Goal: Get advice/opinions: Seek recommendations, viewpoints, or guidance from others

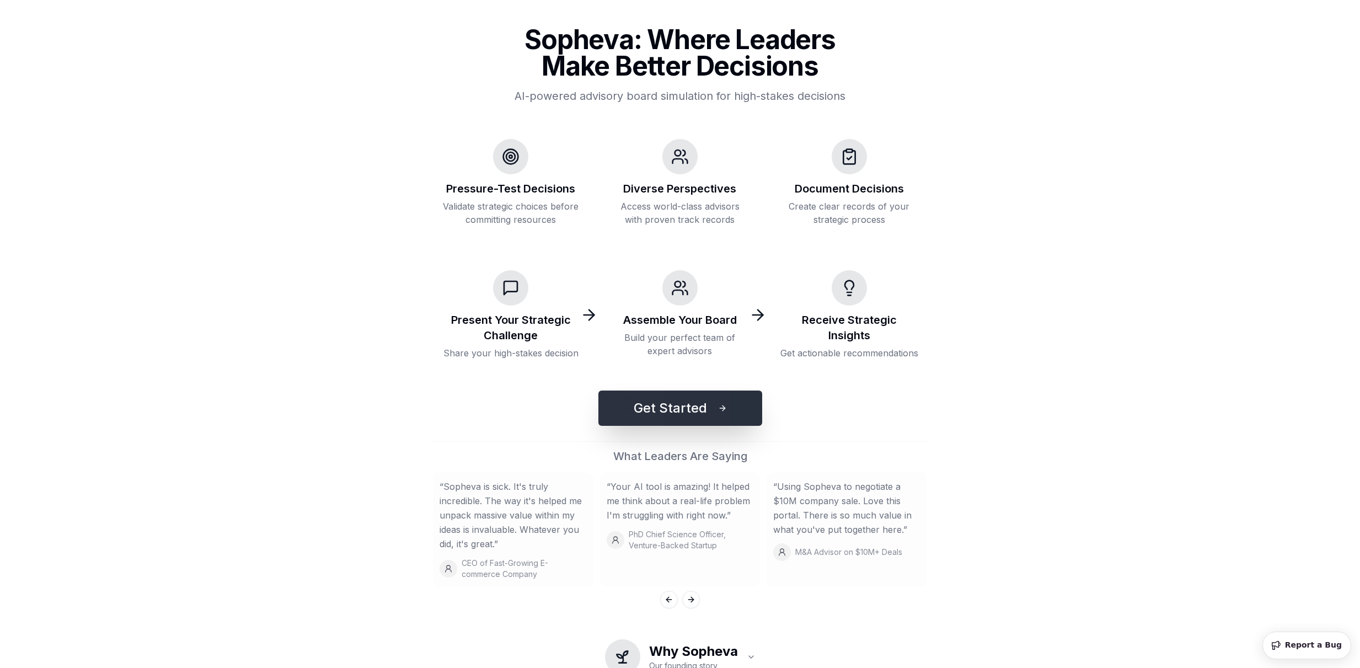
click at [651, 406] on button "Get Started" at bounding box center [680, 407] width 164 height 35
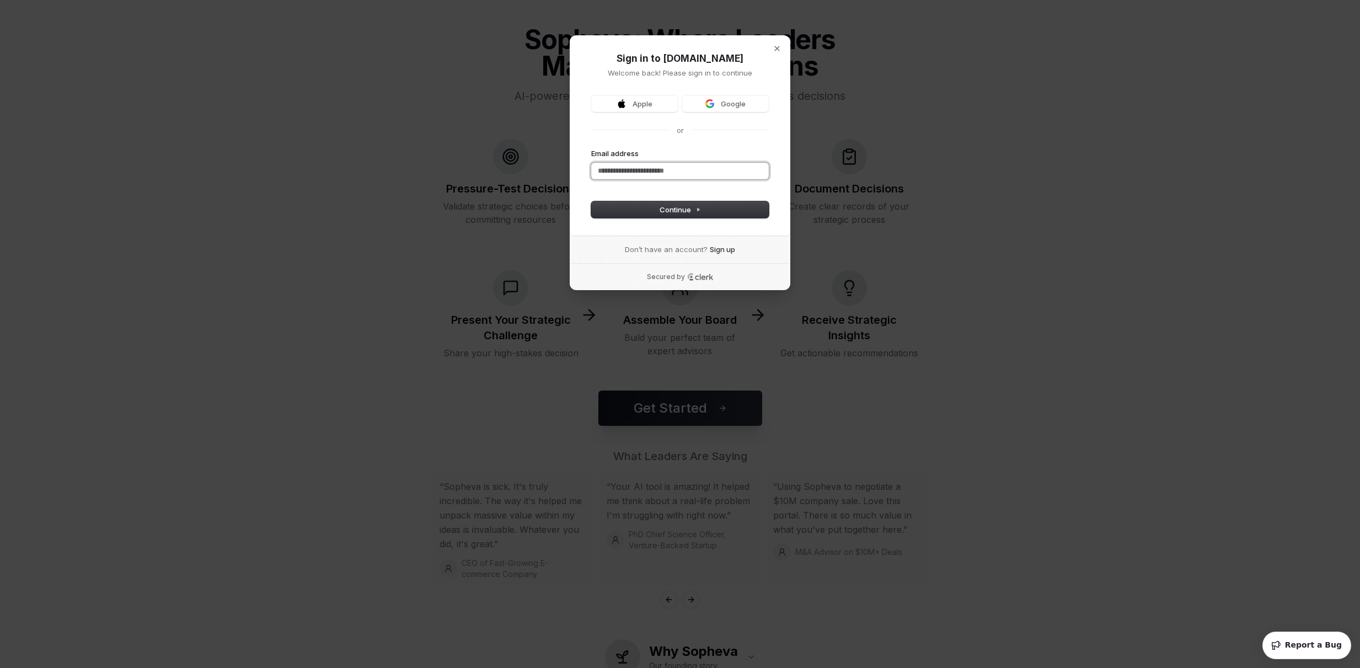
click at [652, 169] on input "Email address" at bounding box center [680, 171] width 178 height 17
click at [680, 211] on span "Continue" at bounding box center [679, 210] width 41 height 10
type input "**********"
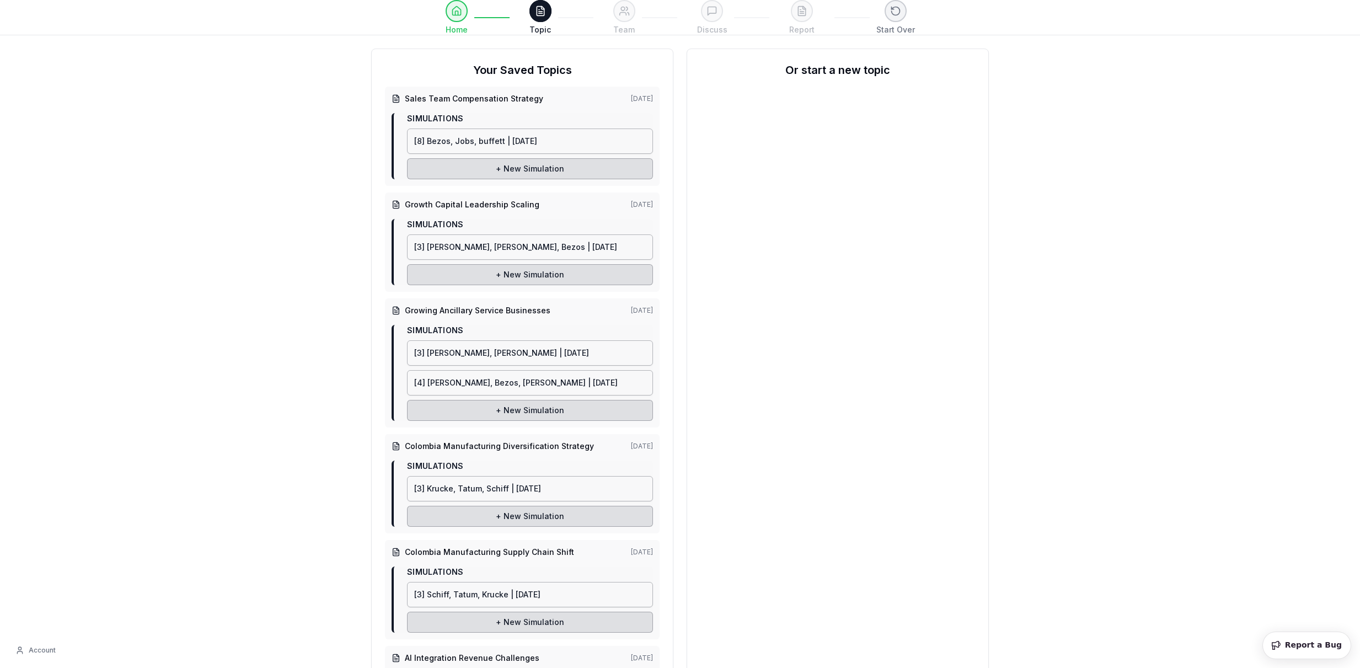
click at [812, 72] on h2 "Or start a new topic" at bounding box center [837, 69] width 275 height 15
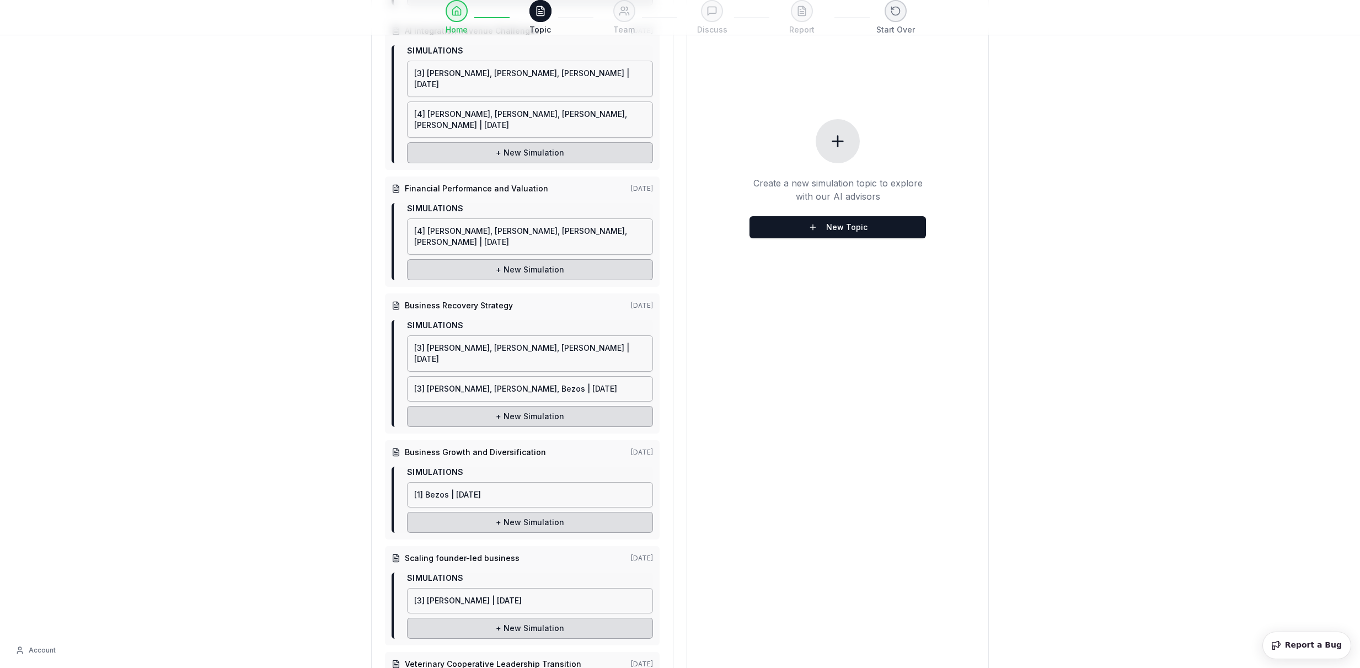
scroll to position [685, 0]
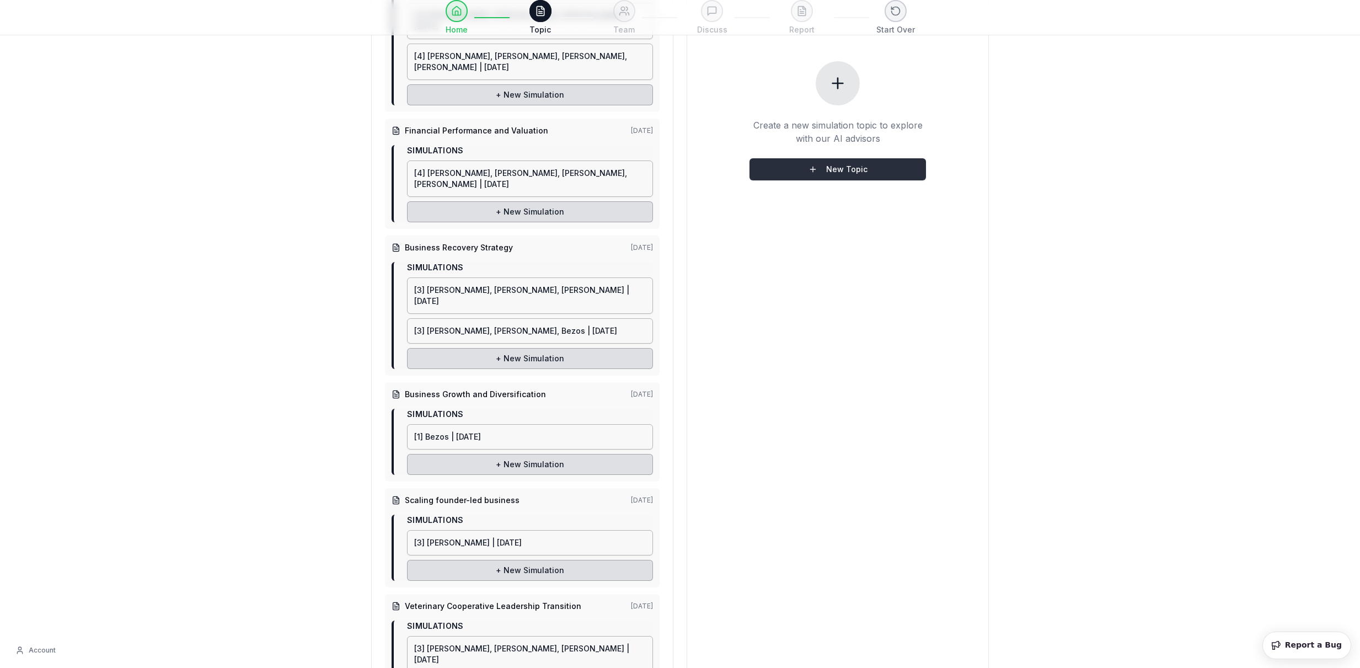
drag, startPoint x: 835, startPoint y: 130, endPoint x: 835, endPoint y: 136, distance: 6.1
click at [835, 134] on div "Create a new simulation topic to explore with our AI advisors New Topic" at bounding box center [837, 120] width 176 height 119
click at [836, 158] on button "New Topic" at bounding box center [837, 169] width 176 height 22
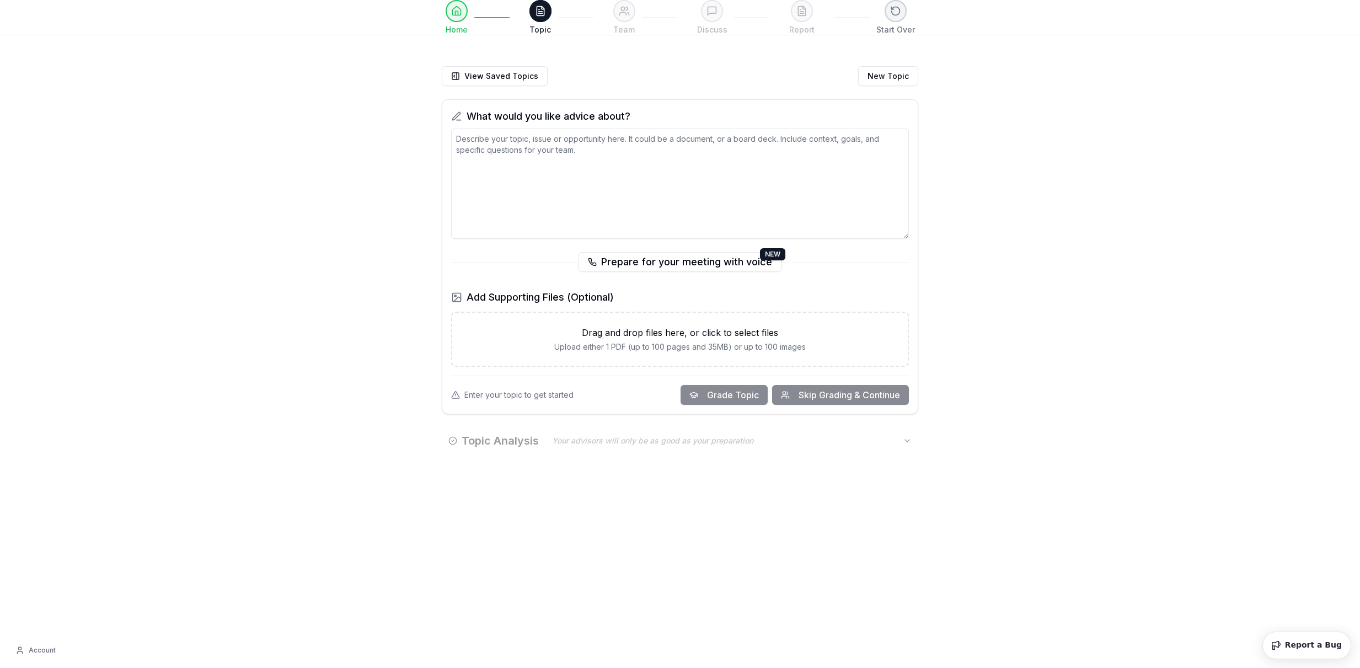
click at [491, 206] on textarea at bounding box center [680, 183] width 458 height 110
paste textarea "I. PREP: Profits, Revenues, Exit Prices Can you share your approximate gross pr…"
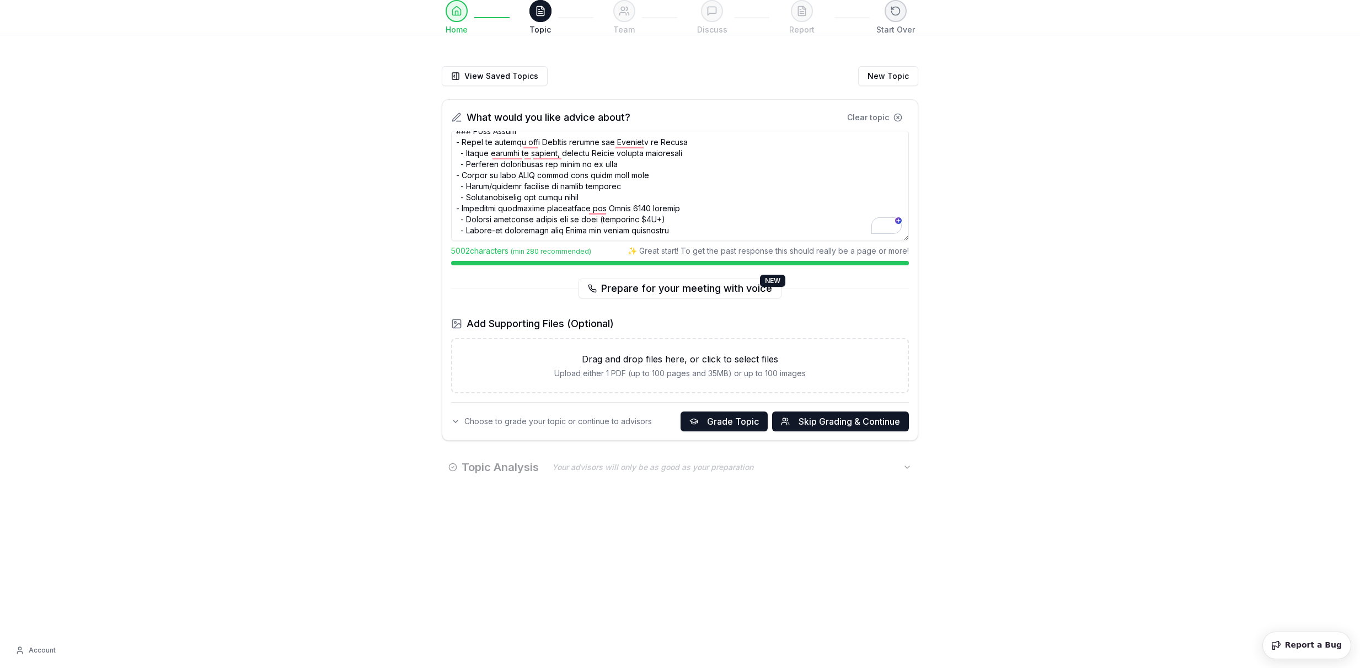
scroll to position [1002, 0]
type textarea "I. PREP: Profits, Revenues, Exit Prices Can you share your approximate gross pr…"
click at [815, 415] on span "Skip Grading & Continue" at bounding box center [848, 421] width 101 height 13
click at [832, 424] on span "Skip Grading & Continue" at bounding box center [848, 421] width 101 height 13
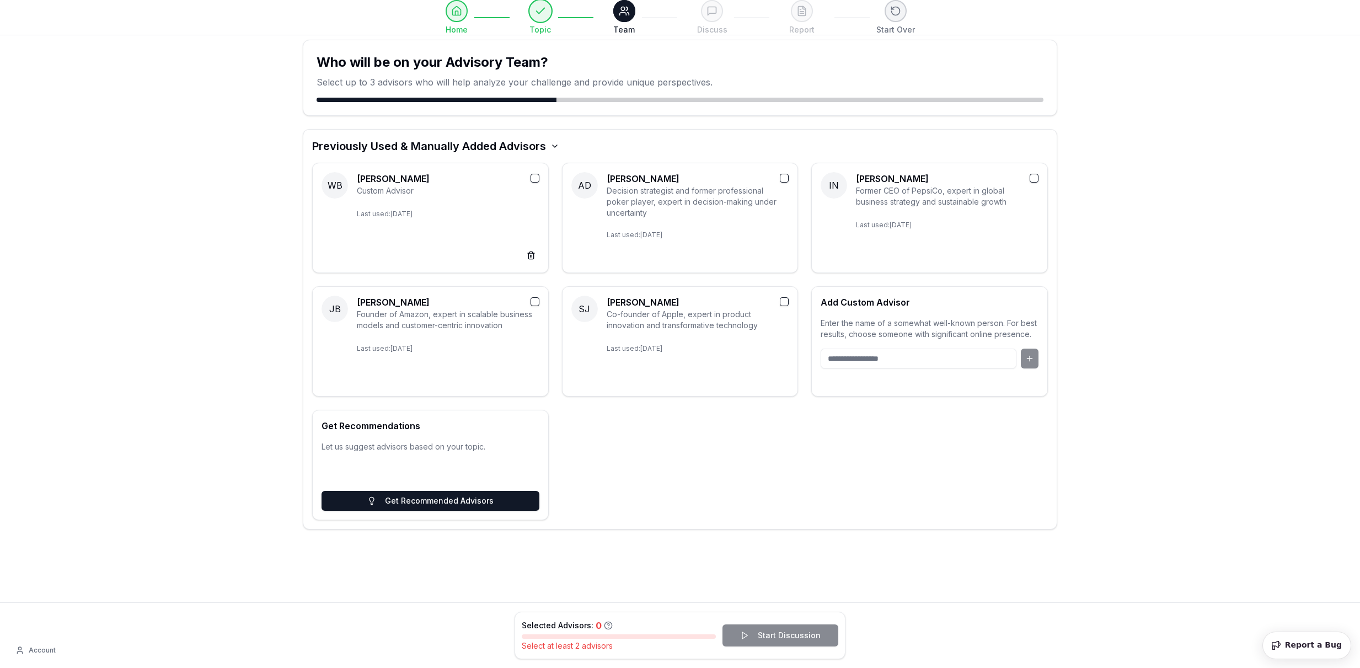
click at [539, 12] on button at bounding box center [540, 11] width 24 height 24
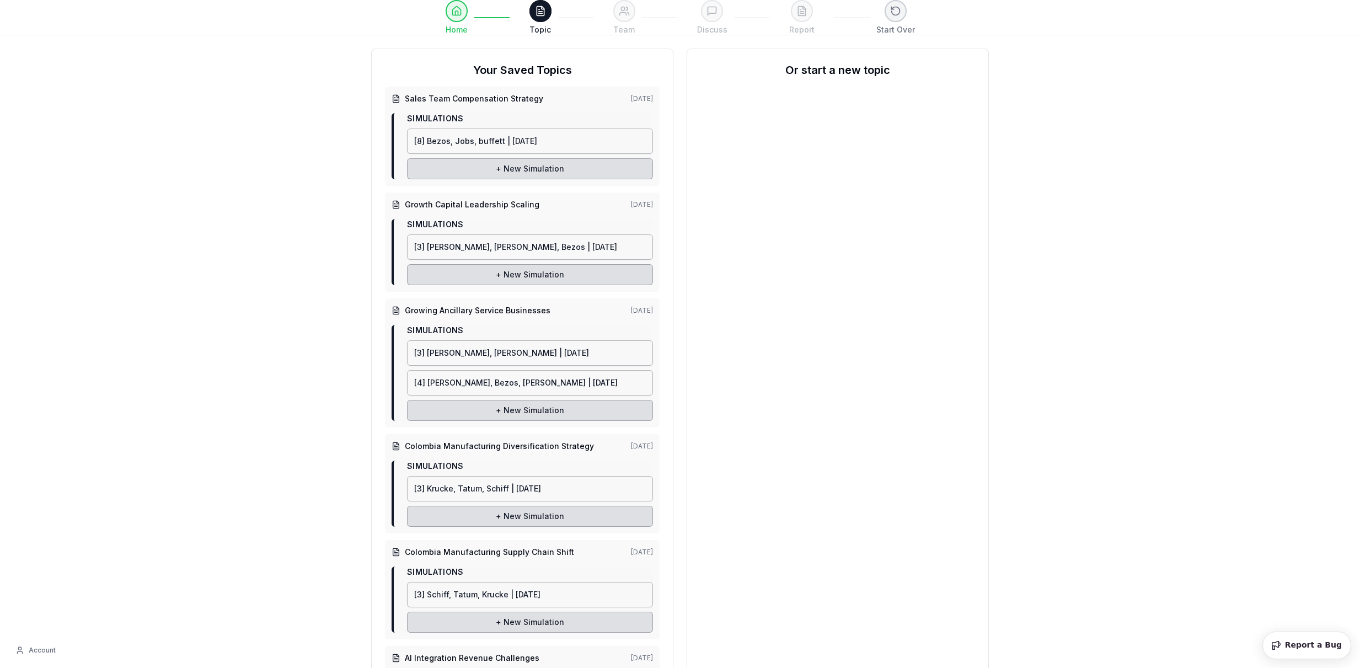
drag, startPoint x: 743, startPoint y: 232, endPoint x: 751, endPoint y: 237, distance: 9.9
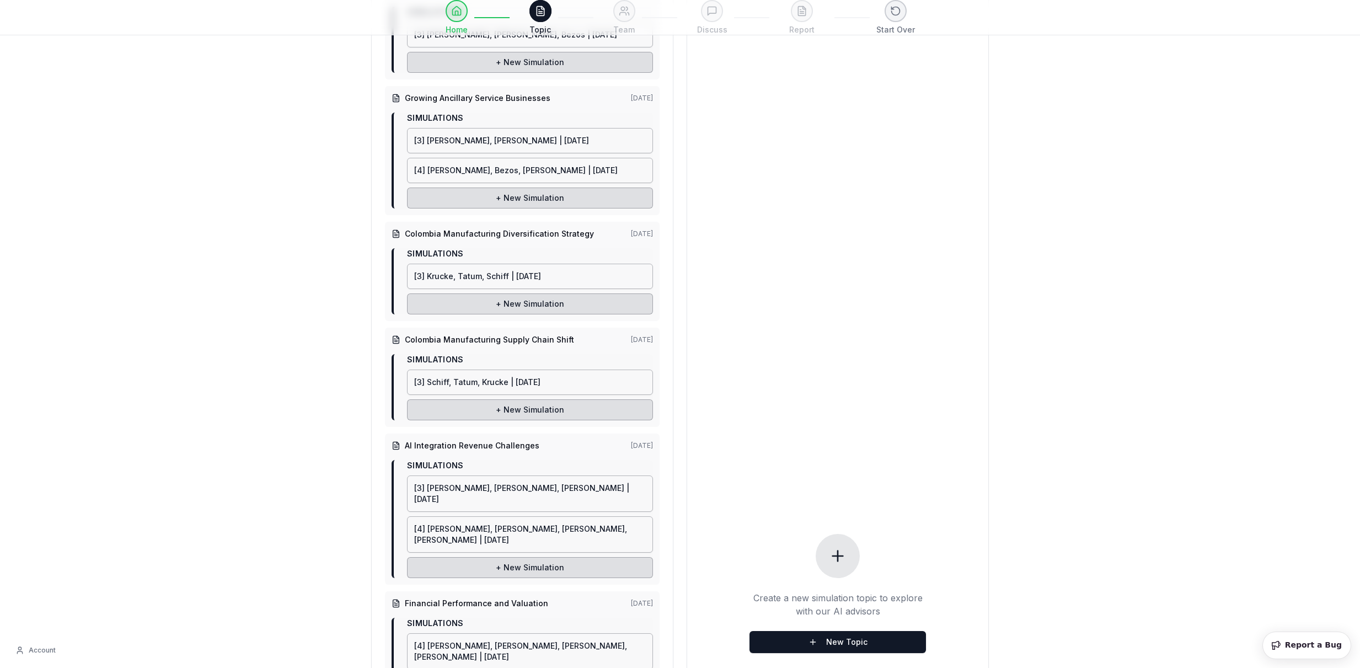
scroll to position [452, 0]
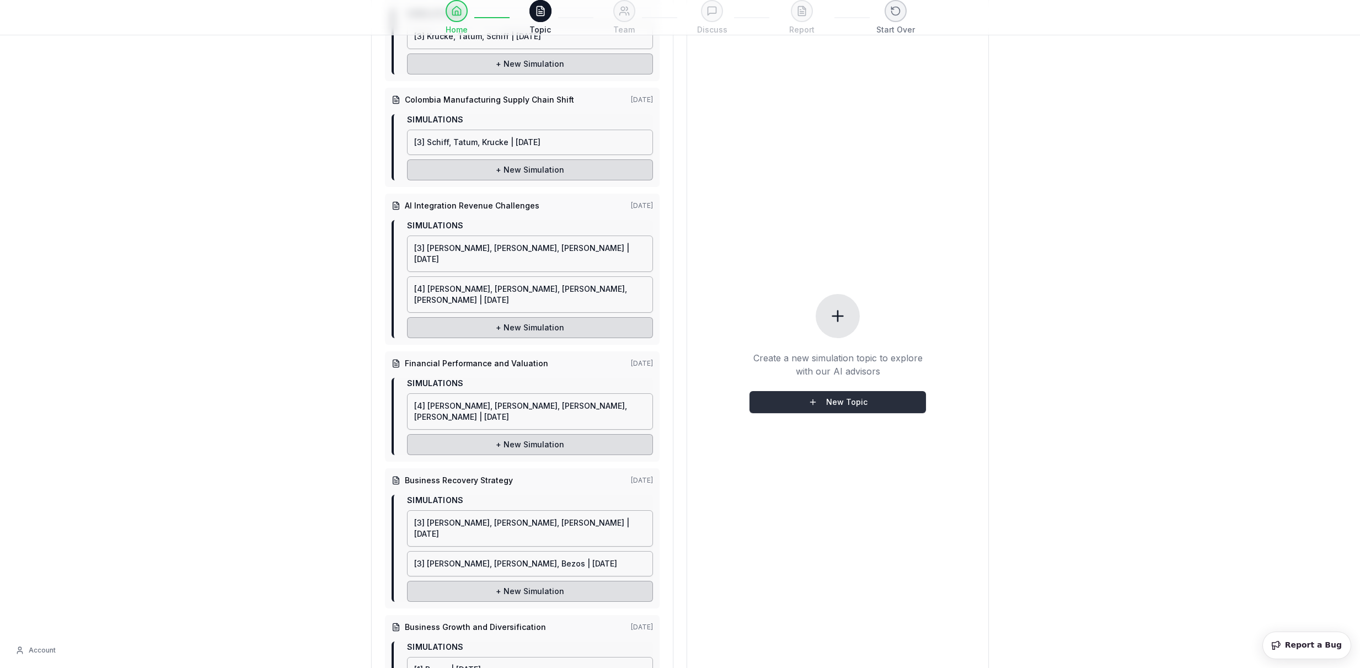
click at [841, 391] on button "New Topic" at bounding box center [837, 402] width 176 height 22
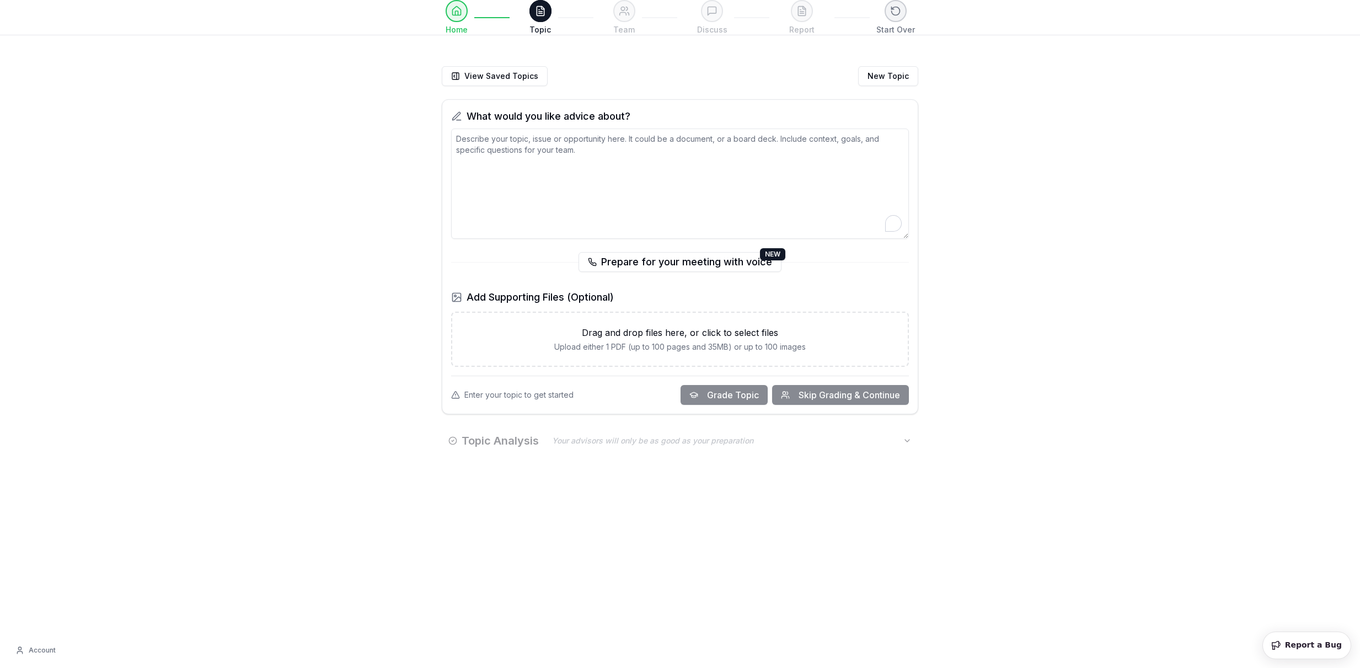
click at [600, 187] on textarea "To enrich screen reader interactions, please activate Accessibility in Grammarl…" at bounding box center [680, 183] width 458 height 110
paste textarea "I. PREP: Profits, Revenues, Exit Prices Can you share your approximate gross pr…"
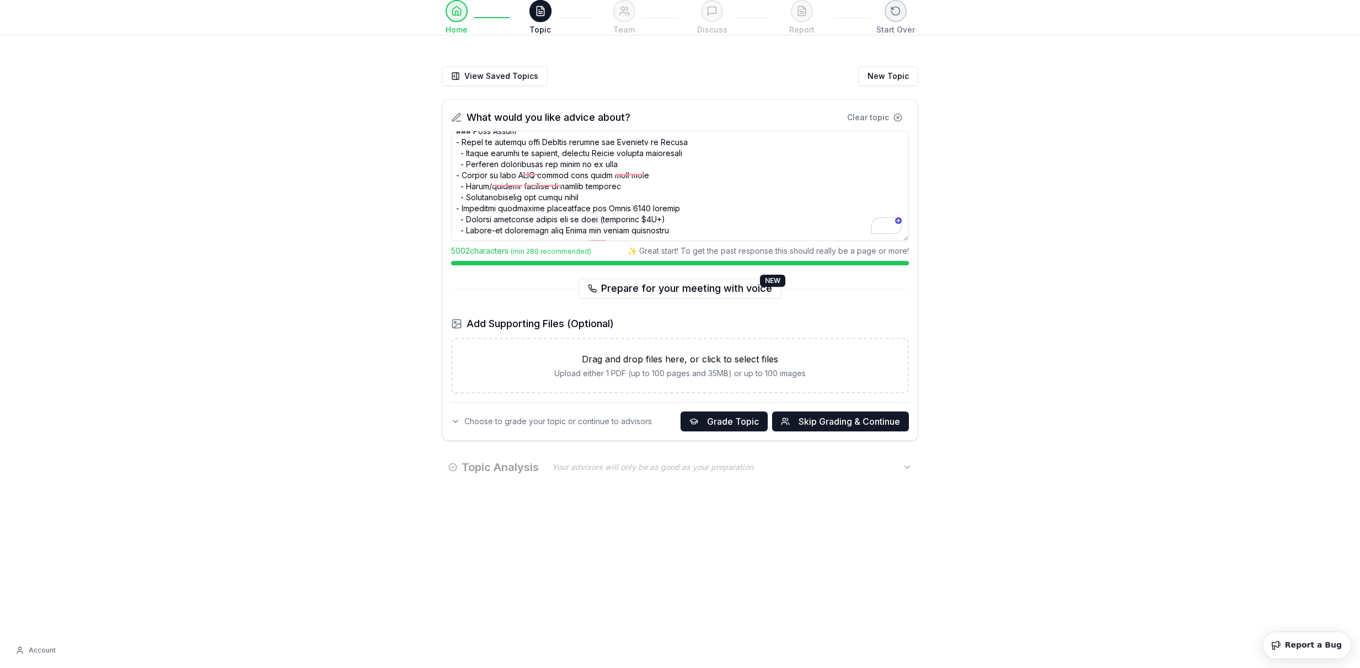
scroll to position [1013, 0]
drag, startPoint x: 476, startPoint y: 163, endPoint x: 685, endPoint y: 260, distance: 229.7
click at [685, 260] on div "What would you like advice about? Clear topic 5002 characters (min 280 recommen…" at bounding box center [680, 208] width 458 height 198
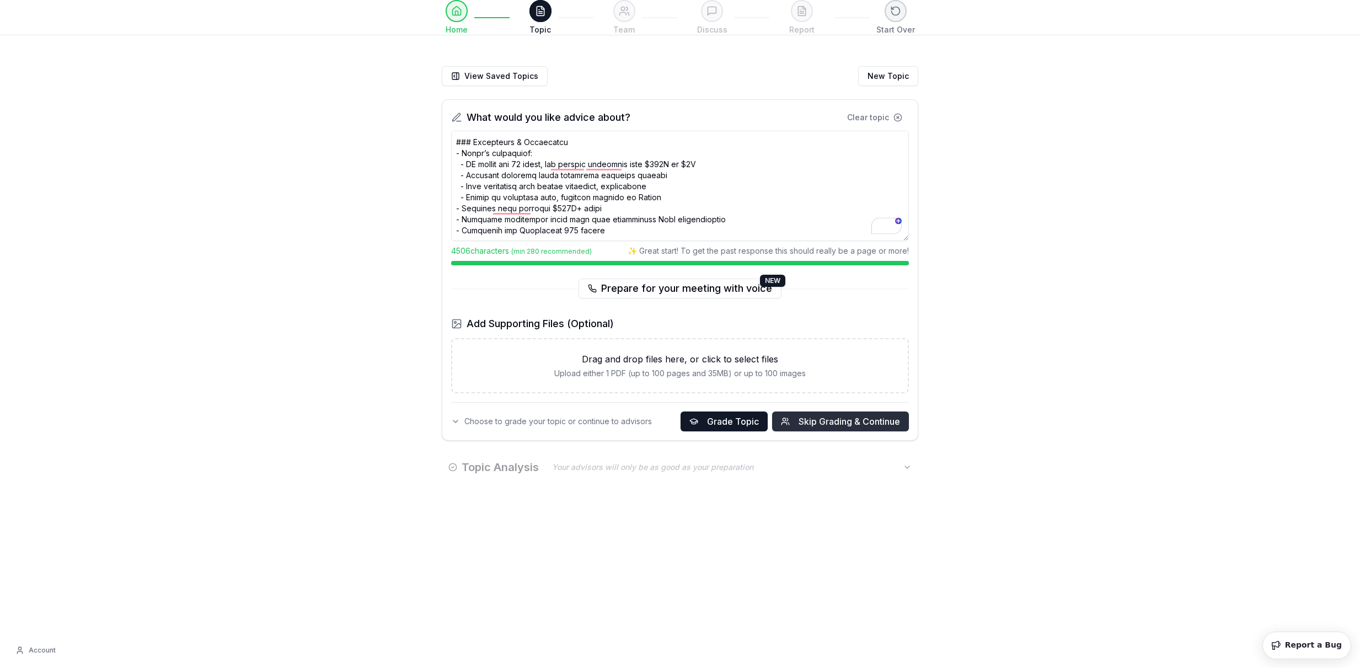
type textarea "I. PREP: Profits, Revenues, Exit Prices Can you share your approximate gross pr…"
click at [804, 418] on span "Skip Grading & Continue" at bounding box center [848, 421] width 101 height 13
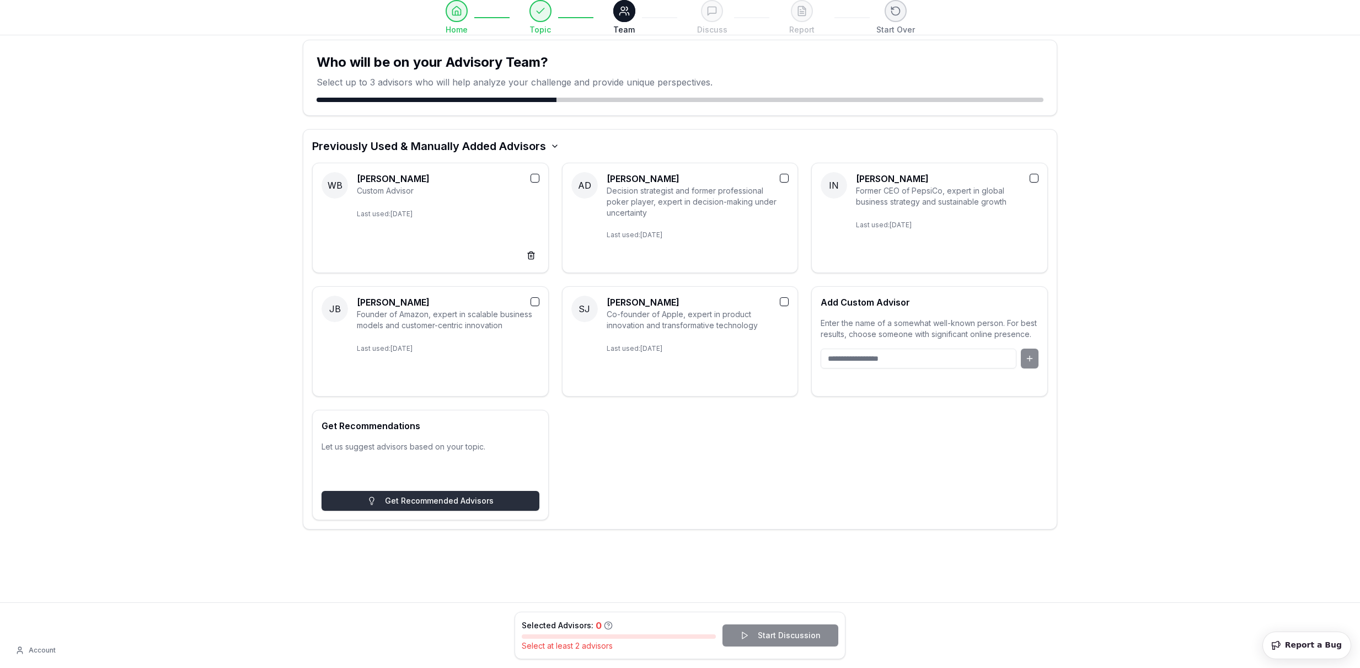
click at [461, 498] on button "Get Recommended Advisors" at bounding box center [430, 501] width 218 height 20
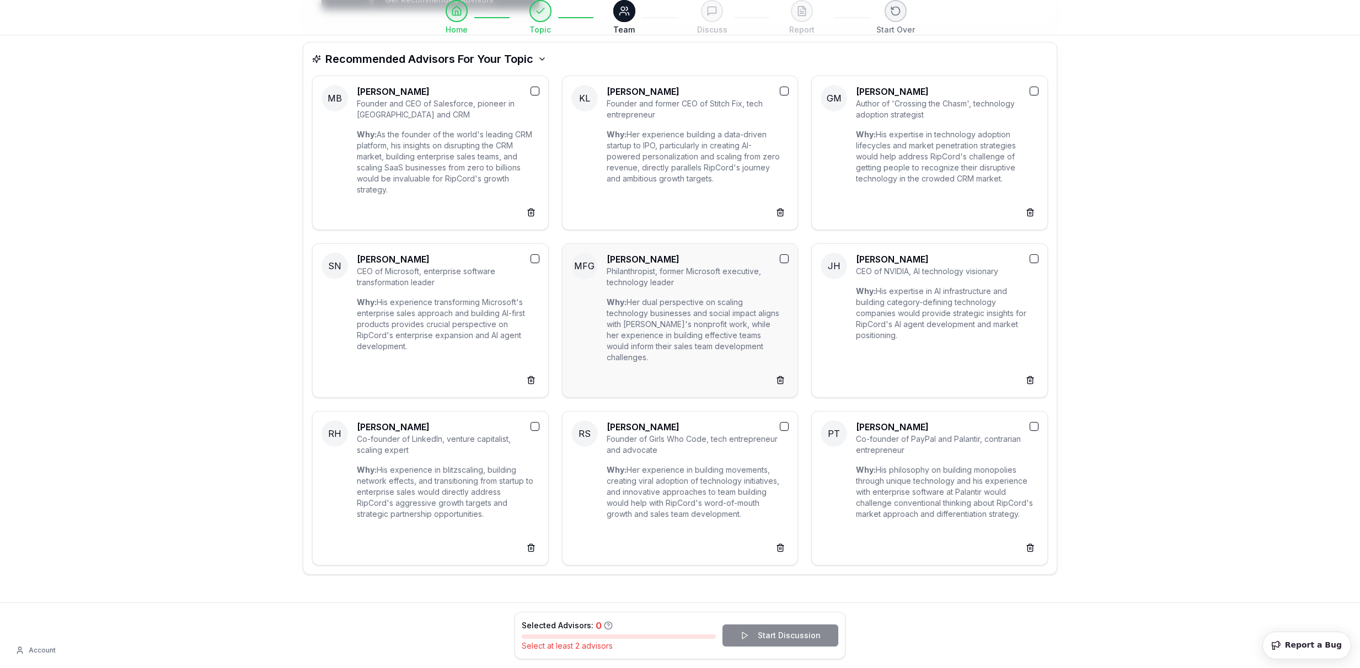
scroll to position [496, 0]
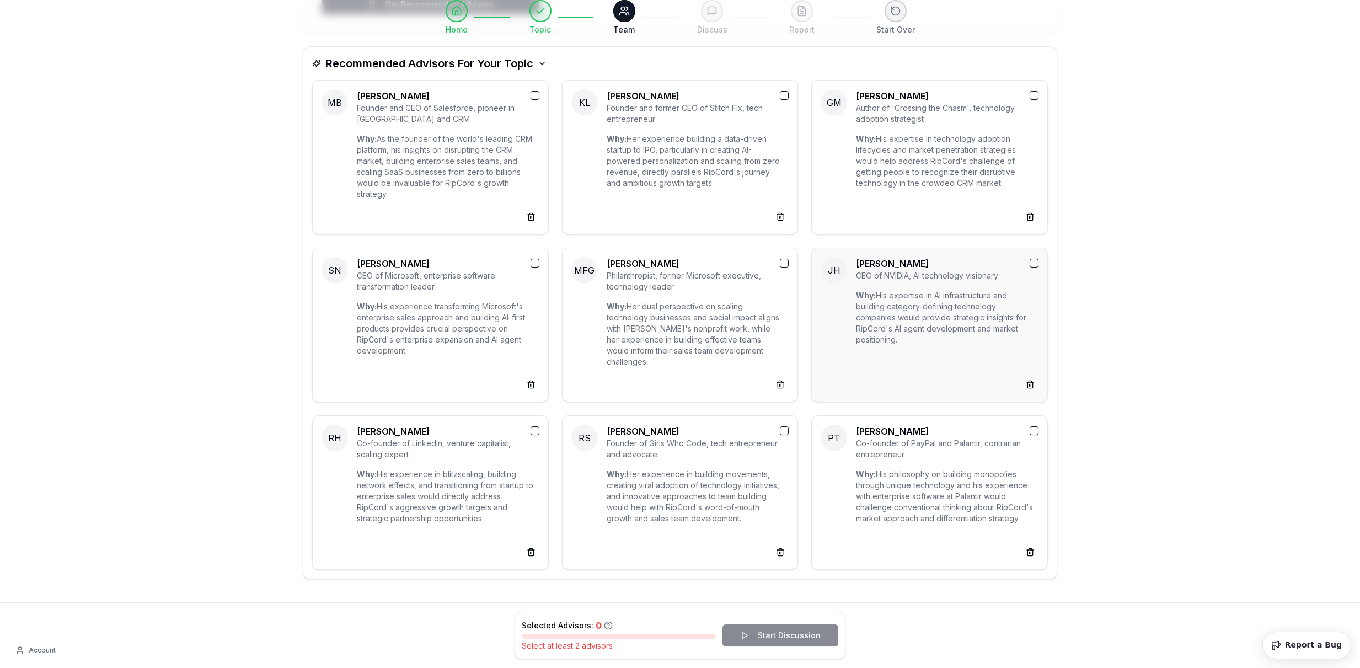
click at [1034, 262] on button "button" at bounding box center [1033, 263] width 9 height 9
click at [534, 430] on button "button" at bounding box center [534, 430] width 9 height 9
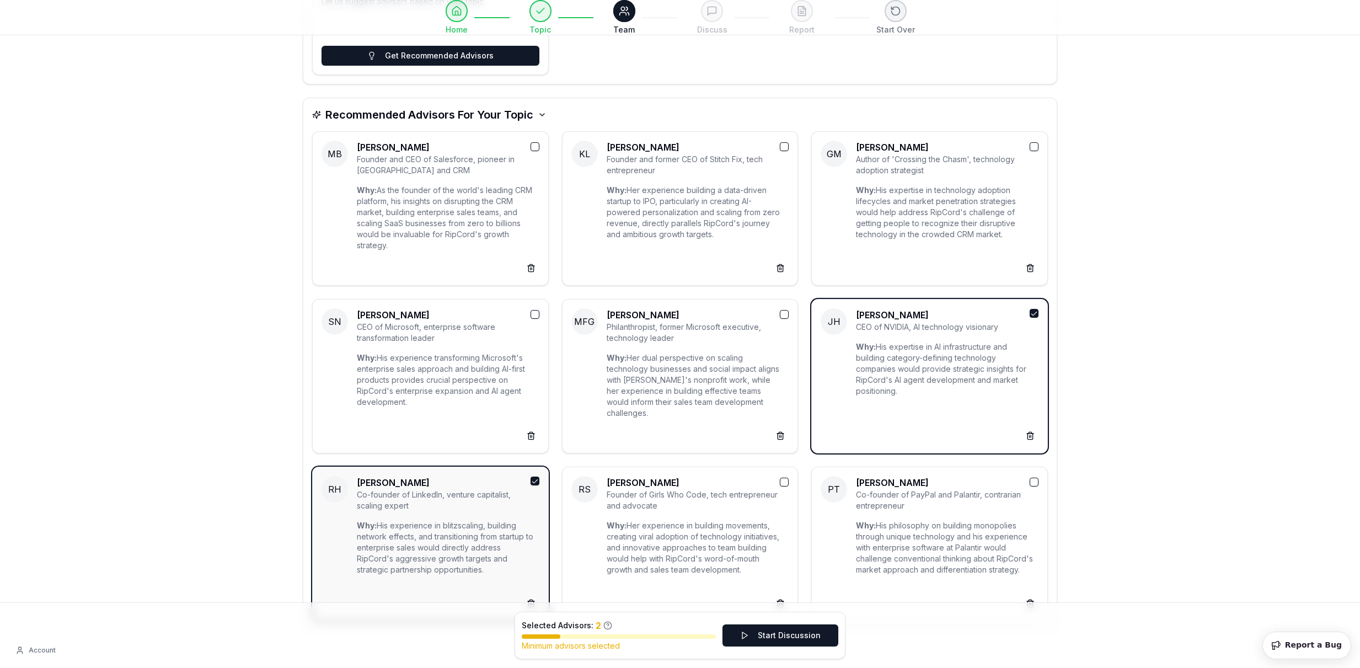
scroll to position [450, 0]
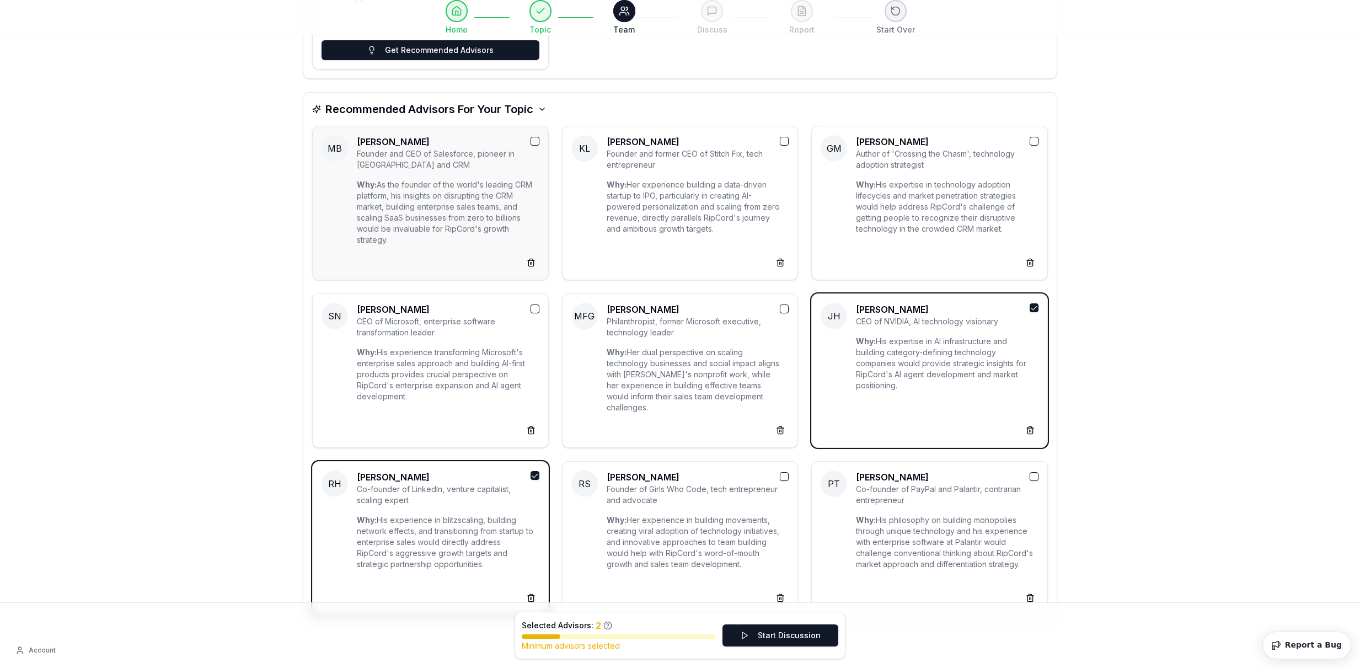
click at [533, 137] on button "button" at bounding box center [534, 141] width 9 height 9
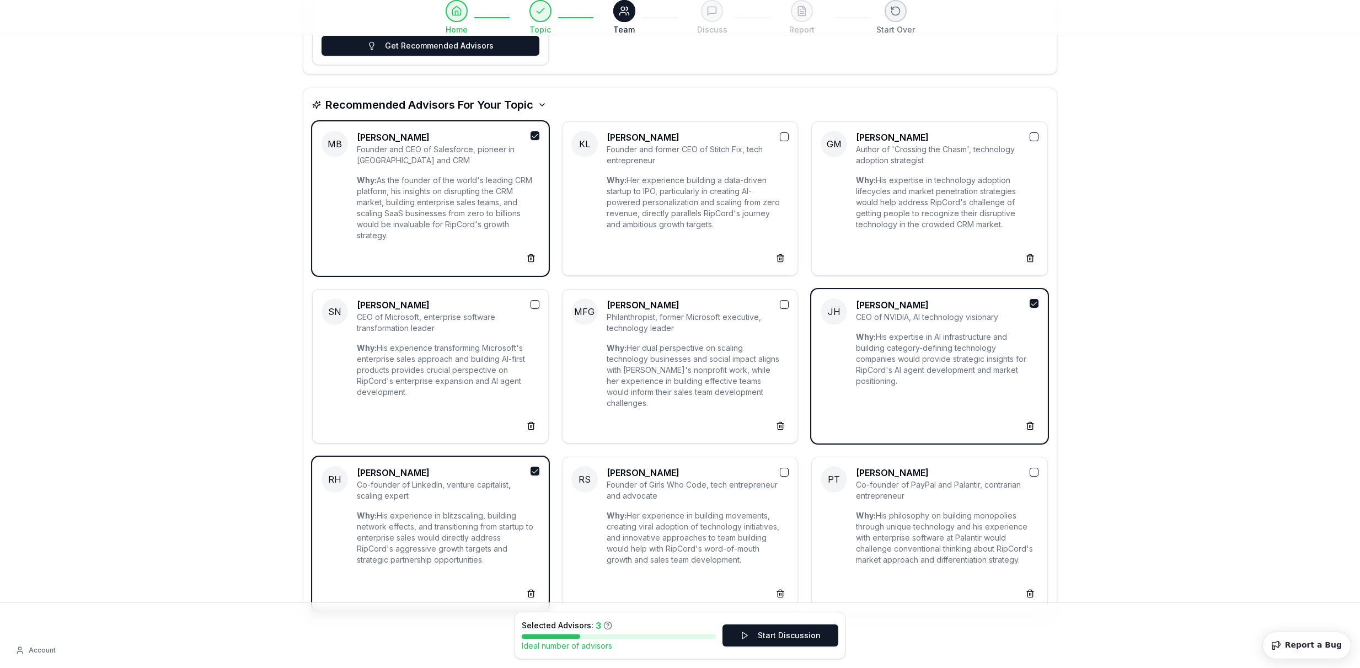
scroll to position [455, 0]
click at [787, 640] on button "Start Discussion" at bounding box center [780, 635] width 116 height 22
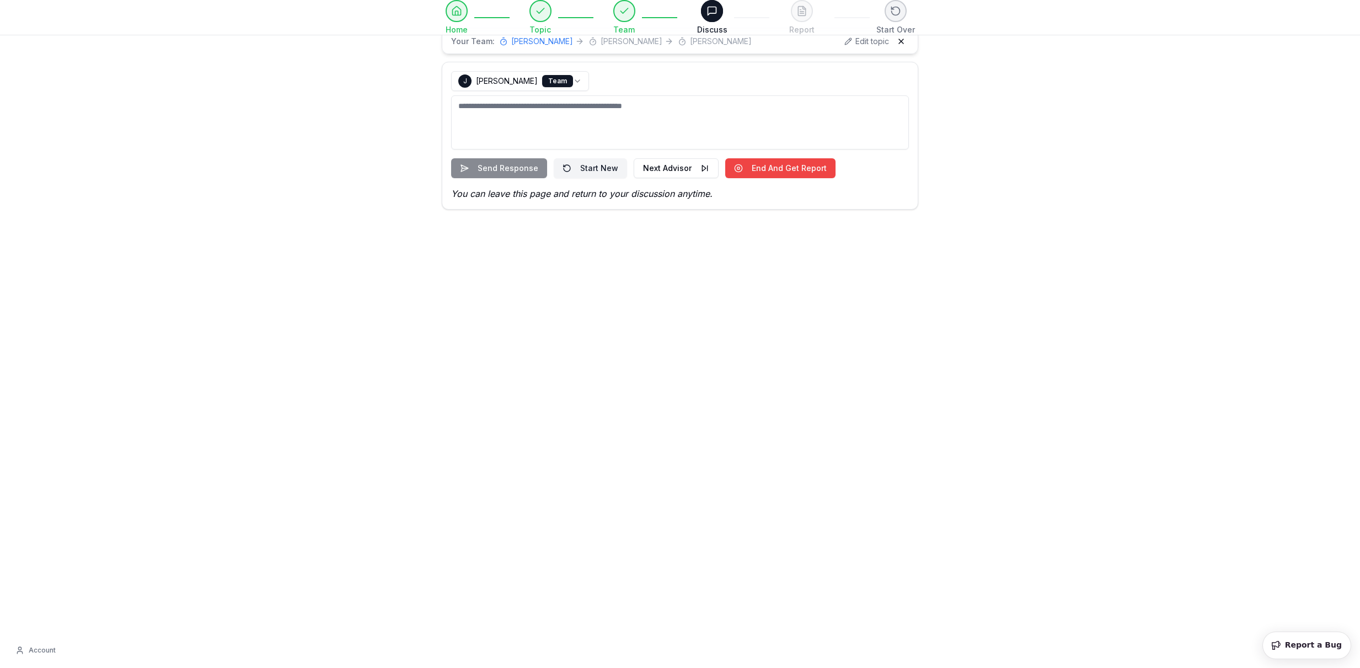
click at [591, 125] on textarea at bounding box center [680, 122] width 458 height 54
click at [501, 108] on textarea "**********" at bounding box center [680, 122] width 458 height 54
type textarea "**********"
click at [519, 165] on button "Send Response" at bounding box center [499, 168] width 96 height 20
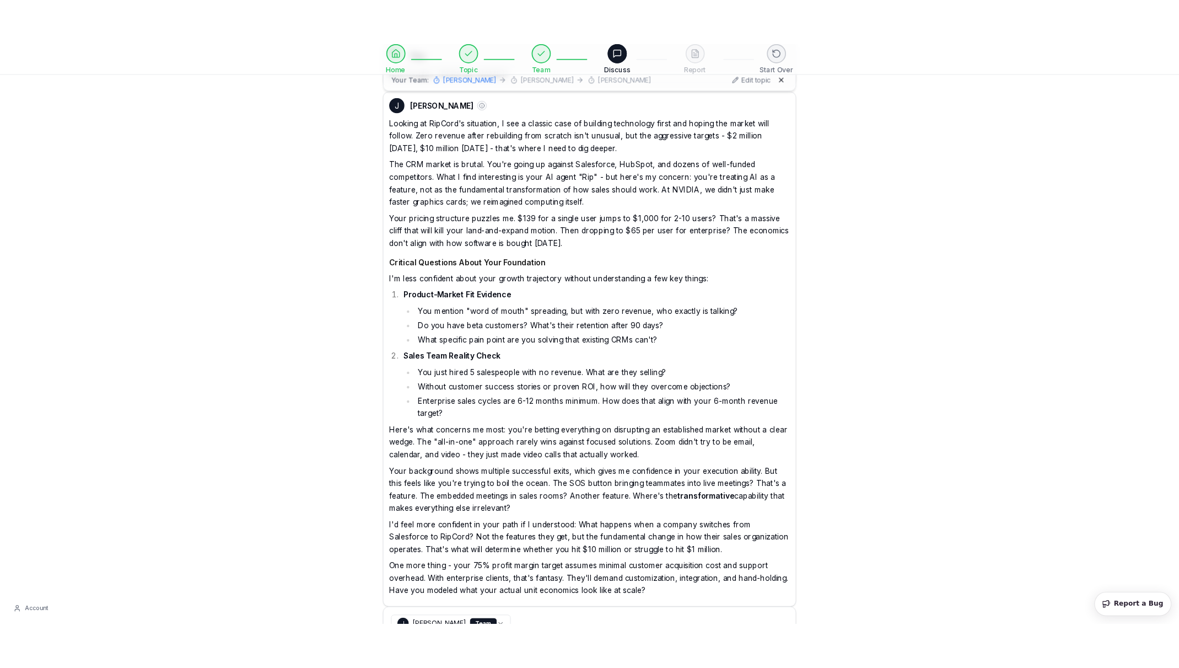
scroll to position [201, 0]
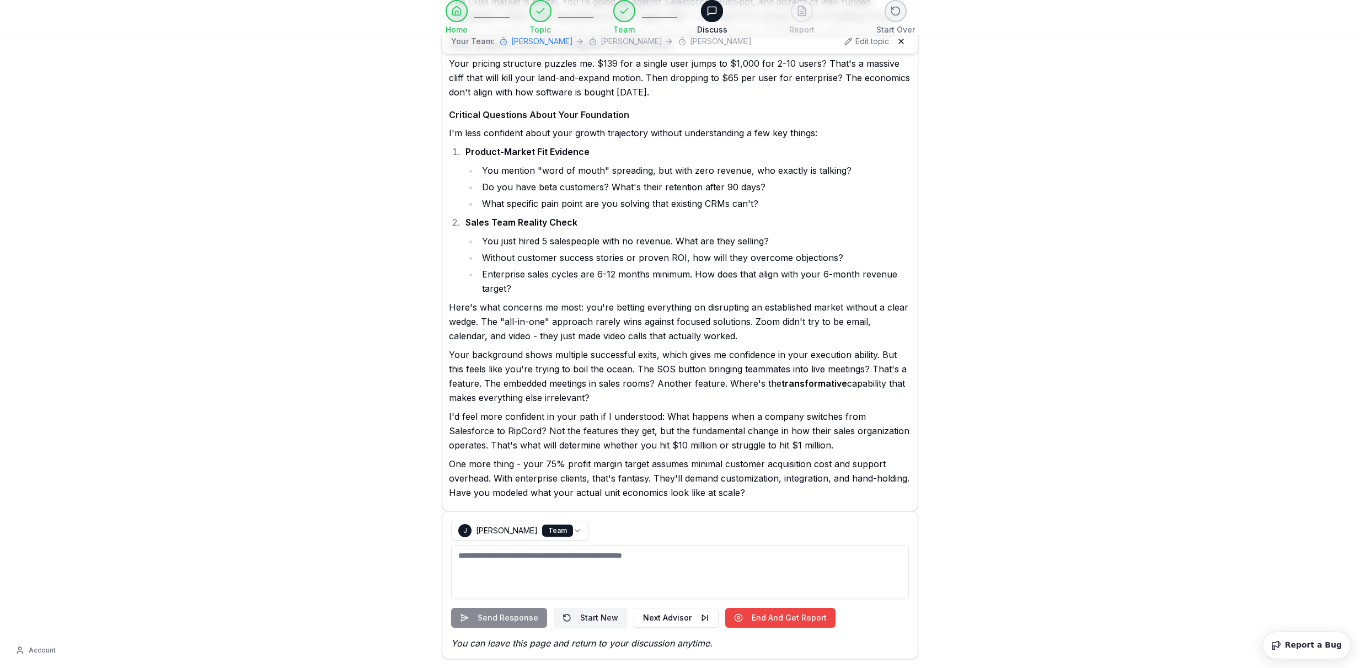
click at [685, 616] on button "Next Advisor" at bounding box center [675, 618] width 85 height 20
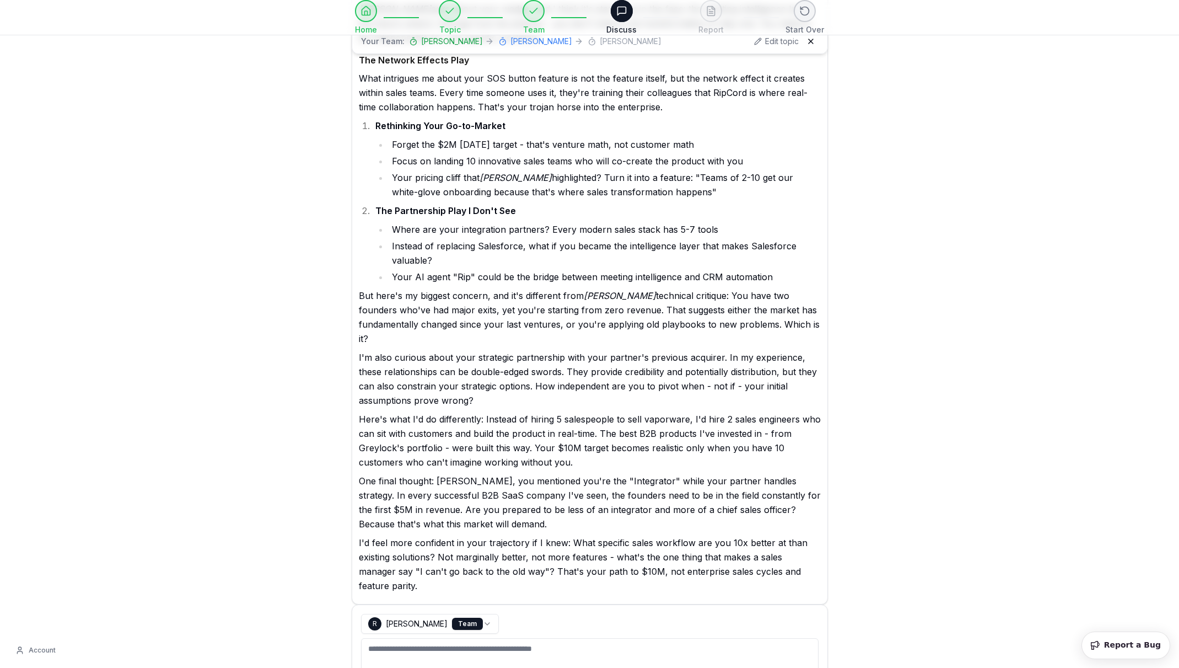
scroll to position [934, 0]
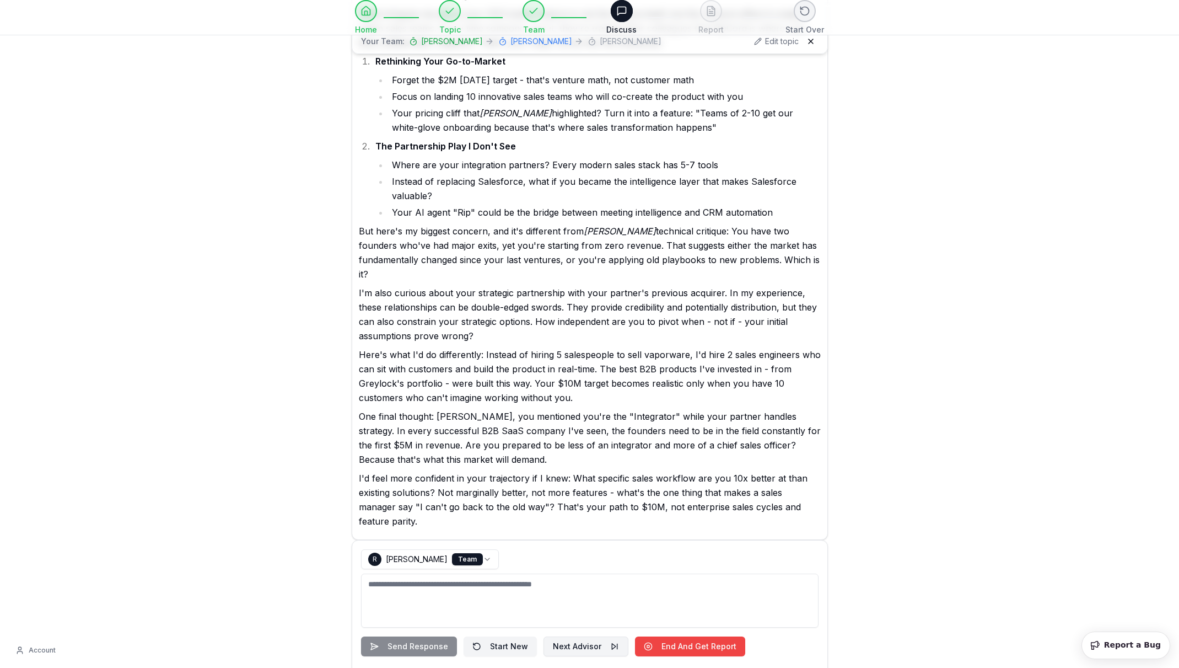
click at [563, 636] on button "Next Advisor" at bounding box center [586, 646] width 85 height 20
select select "**********"
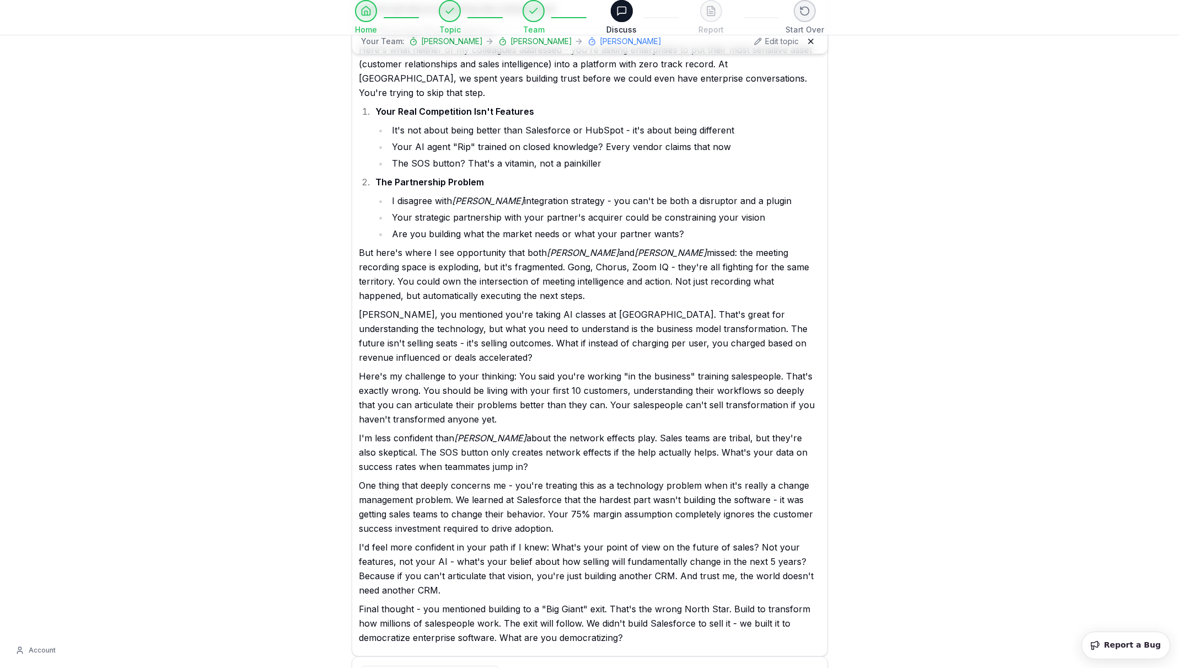
scroll to position [1748, 0]
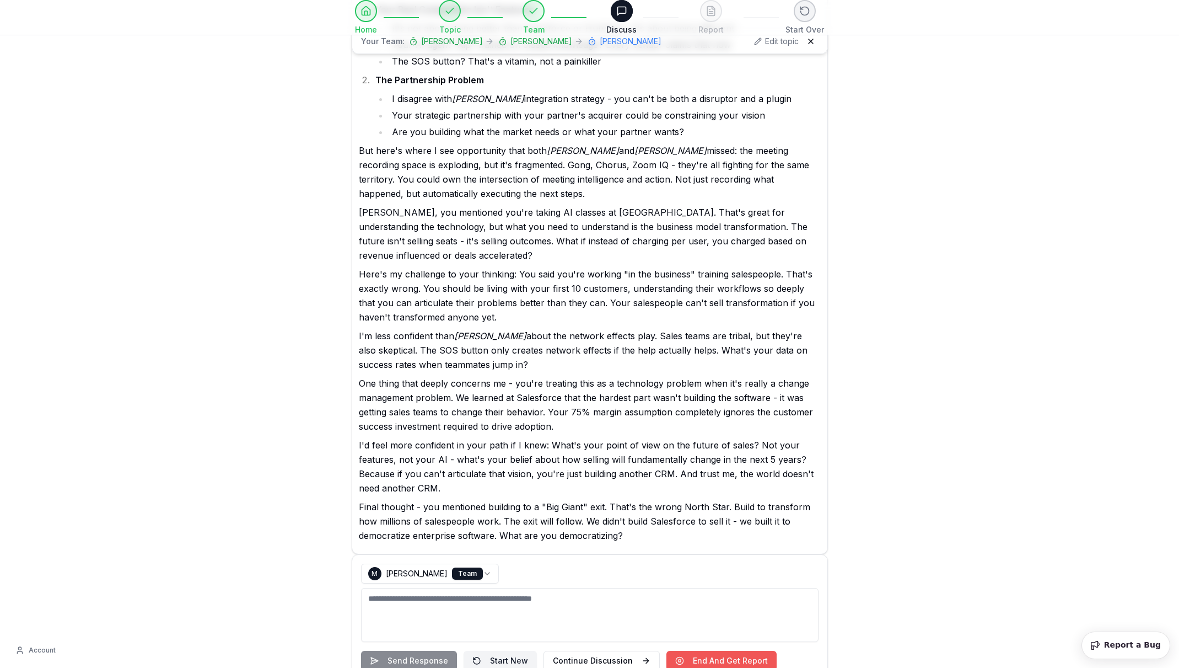
click at [727, 651] on button "End And Get Report" at bounding box center [722, 661] width 110 height 20
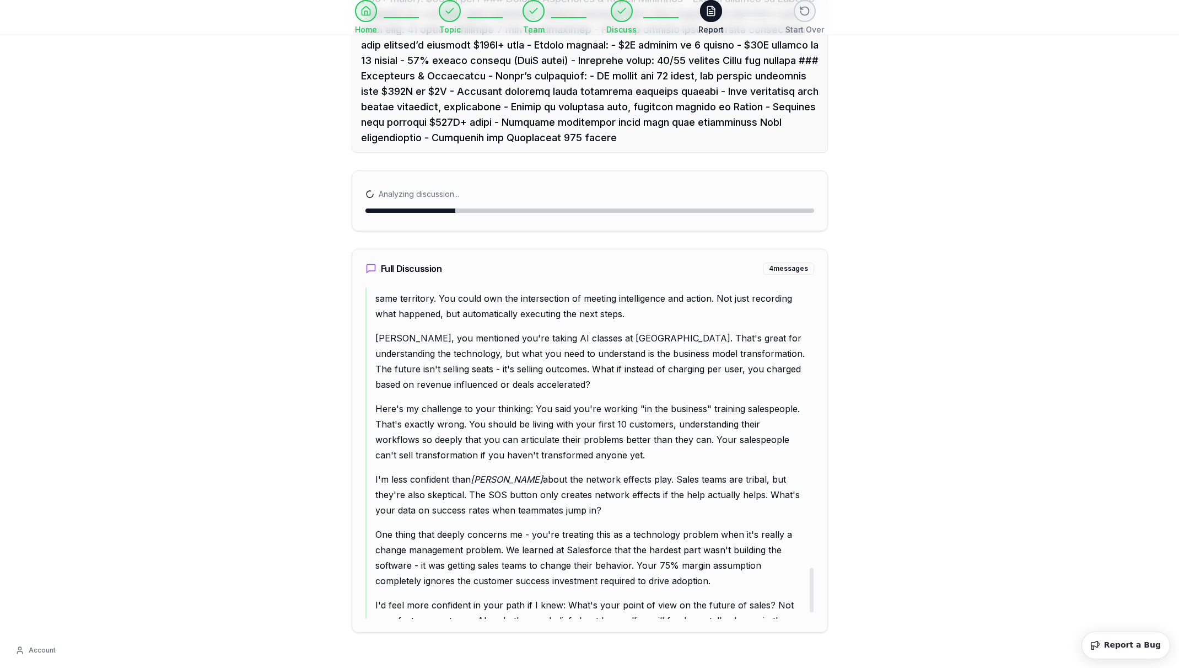
scroll to position [2115, 0]
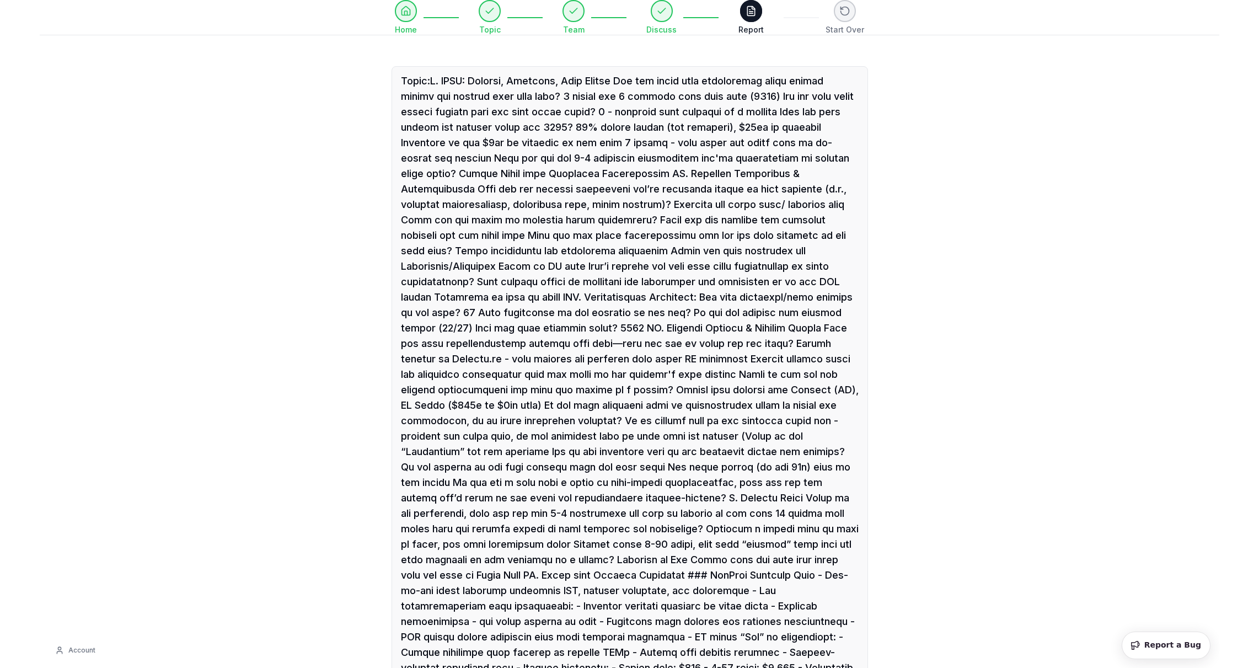
scroll to position [684, 0]
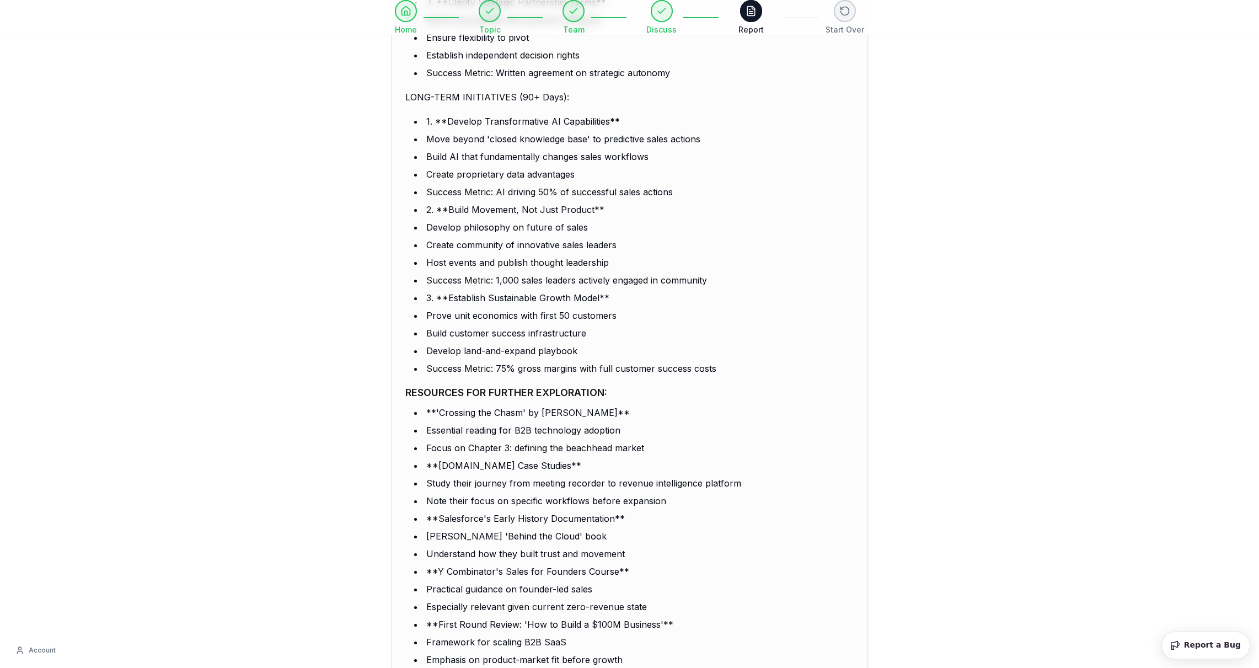
scroll to position [3386, 0]
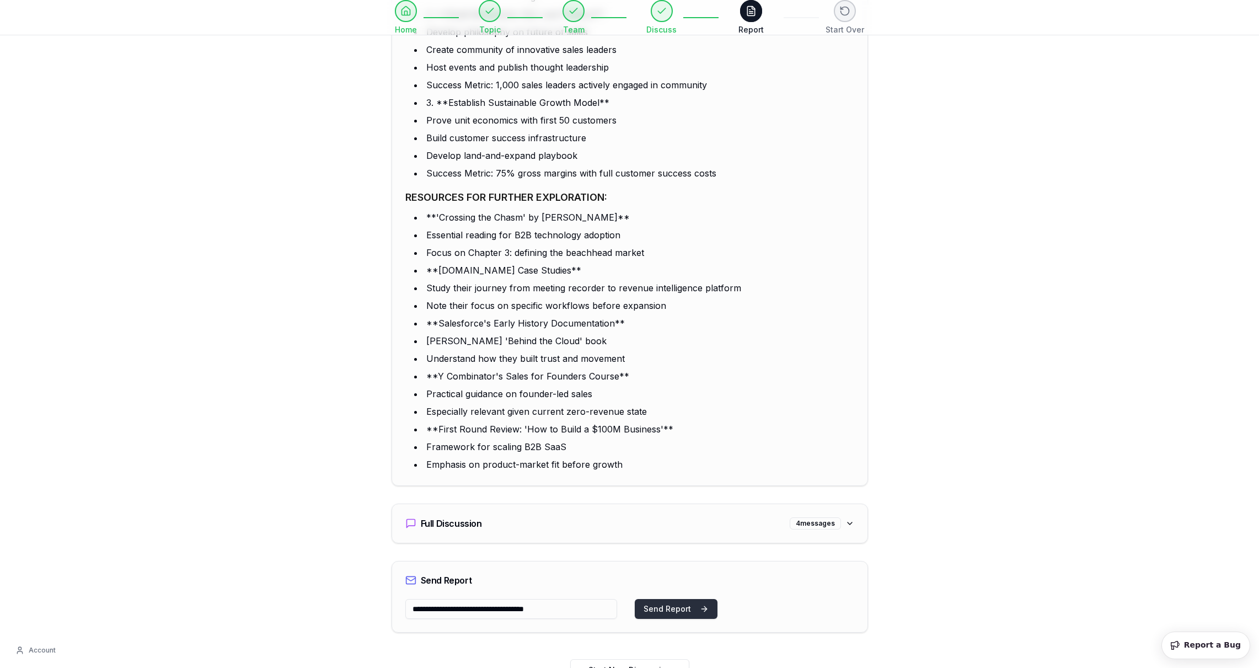
click at [681, 599] on button "Send Report" at bounding box center [676, 609] width 83 height 20
type input "**********"
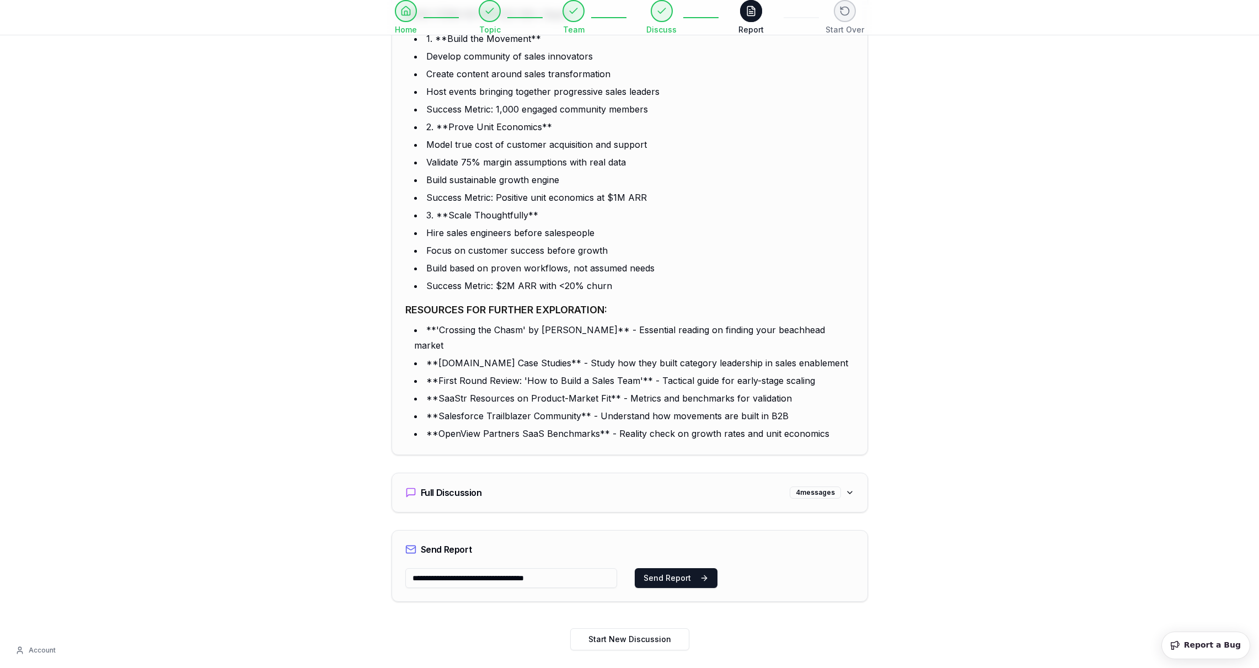
scroll to position [3053, 0]
